Goal: Task Accomplishment & Management: Manage account settings

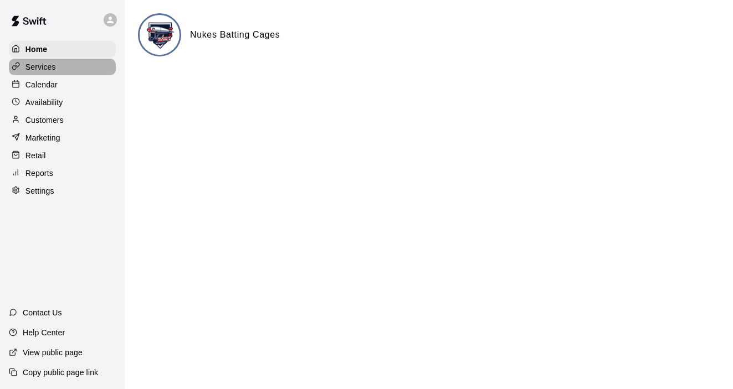
click at [47, 69] on p "Services" at bounding box center [40, 66] width 30 height 11
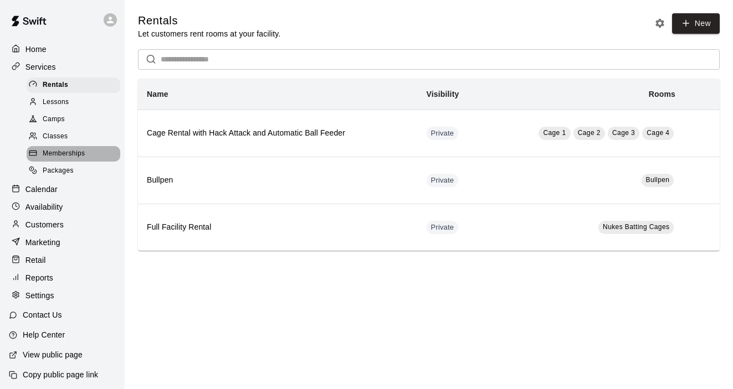
click at [73, 146] on div "Memberships" at bounding box center [74, 154] width 94 height 16
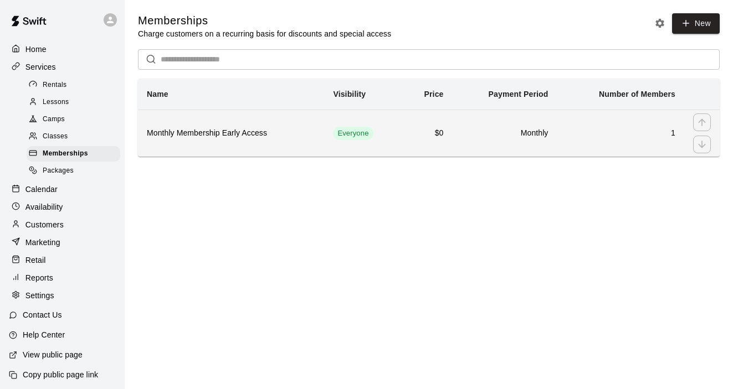
click at [602, 137] on h6 "1" at bounding box center [620, 133] width 110 height 12
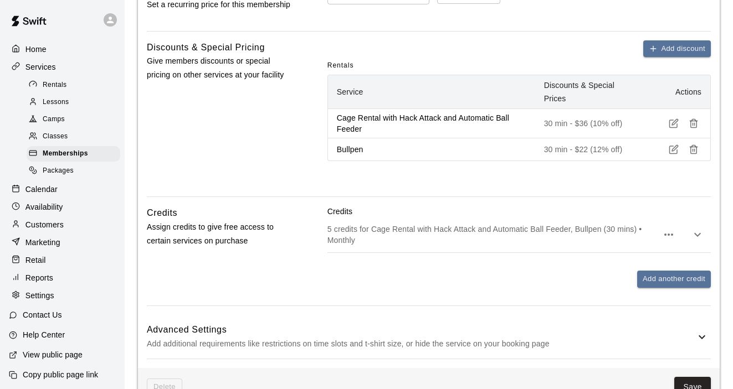
scroll to position [591, 0]
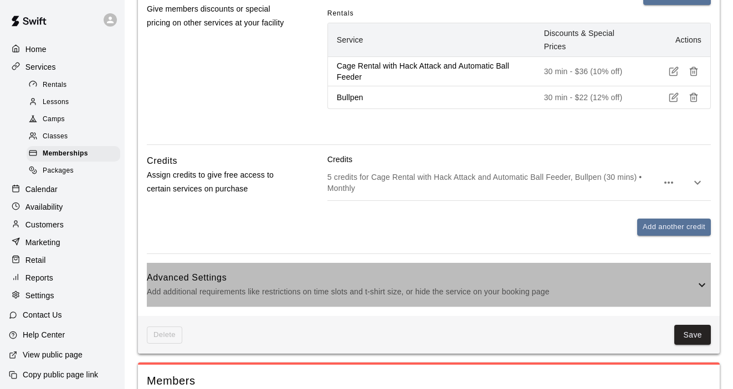
click at [696, 281] on icon at bounding box center [701, 285] width 13 height 13
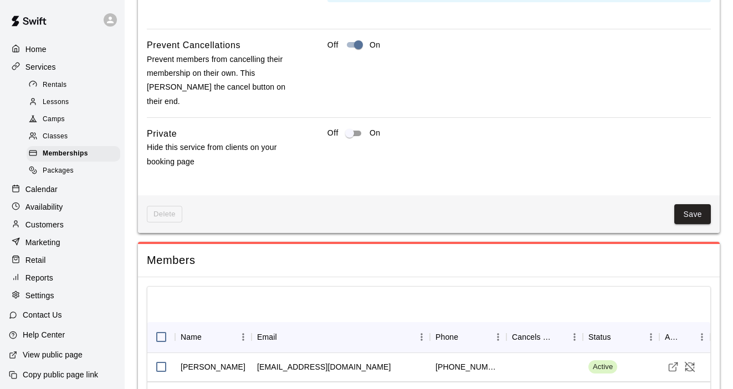
scroll to position [1278, 0]
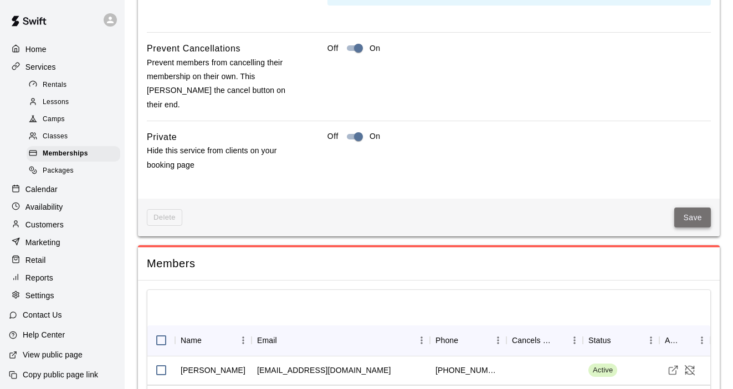
click at [680, 208] on button "Save" at bounding box center [692, 218] width 37 height 20
